Goal: Task Accomplishment & Management: Check status

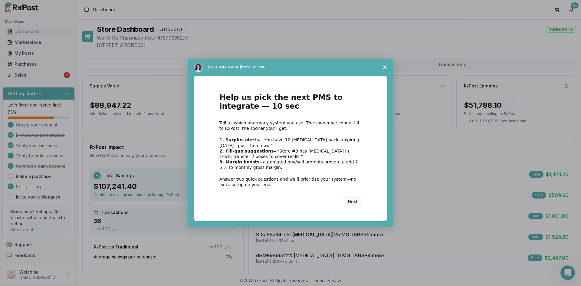
click at [61, 74] on div "Intercom messenger" at bounding box center [290, 143] width 581 height 286
click at [384, 66] on icon "Close survey" at bounding box center [385, 67] width 4 height 4
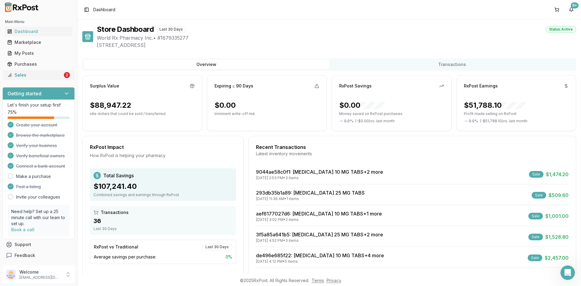
click at [42, 74] on div "Sales" at bounding box center [34, 75] width 55 height 6
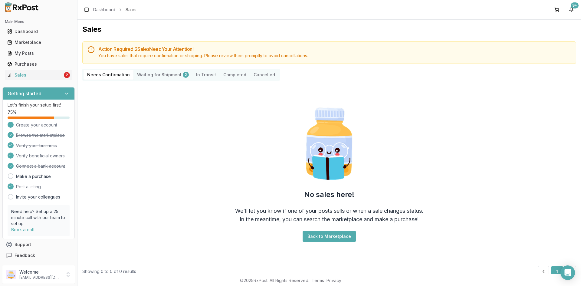
click at [143, 77] on Shipment "Waiting for Shipment 2" at bounding box center [162, 75] width 59 height 10
